Goal: Find specific page/section: Find specific page/section

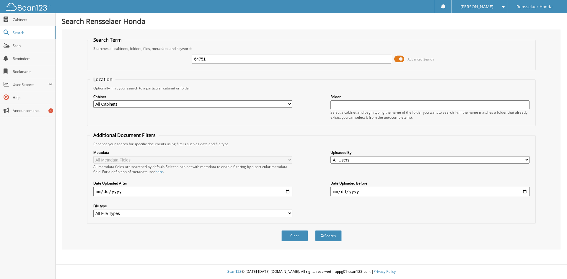
type input "64751"
click at [315, 230] on button "Search" at bounding box center [328, 235] width 27 height 11
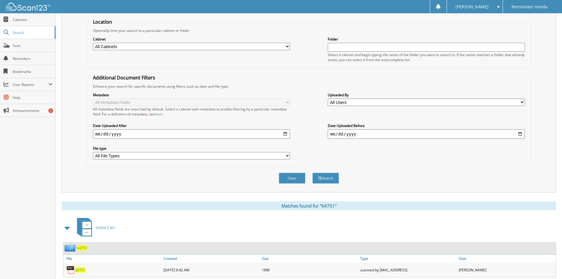
scroll to position [138, 0]
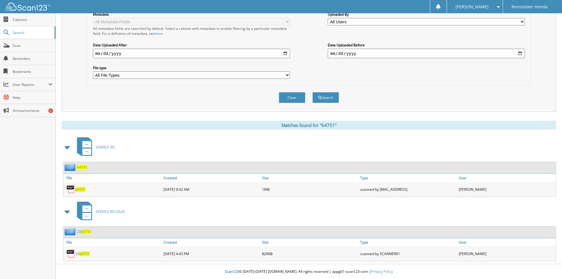
click at [84, 188] on span "64751" at bounding box center [80, 189] width 10 height 5
